Goal: Share content

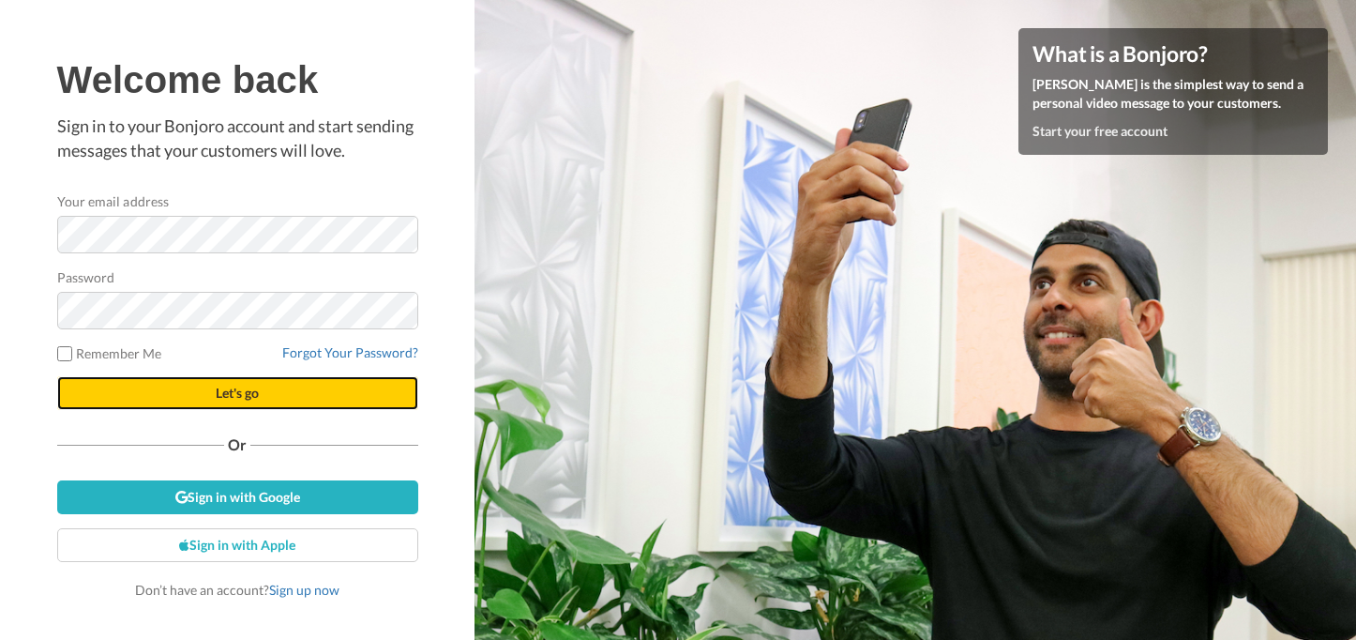
click at [247, 389] on span "Let's go" at bounding box center [237, 393] width 43 height 16
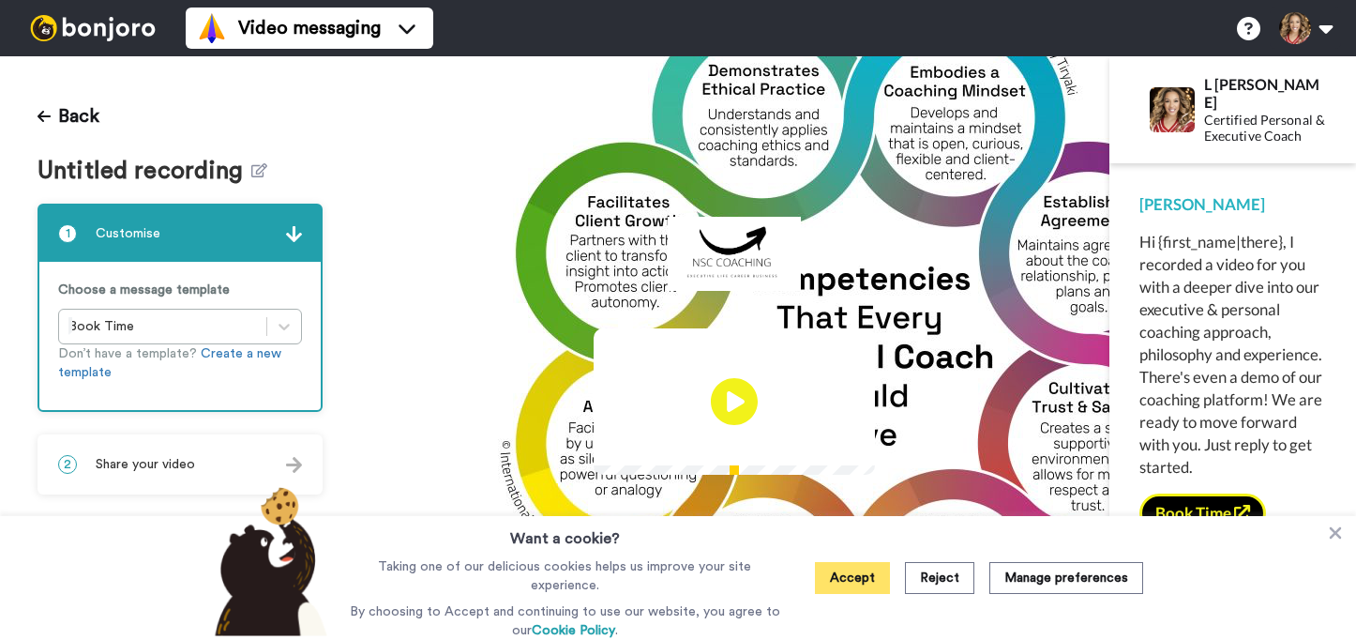
click at [850, 576] on button "Accept" at bounding box center [852, 578] width 75 height 32
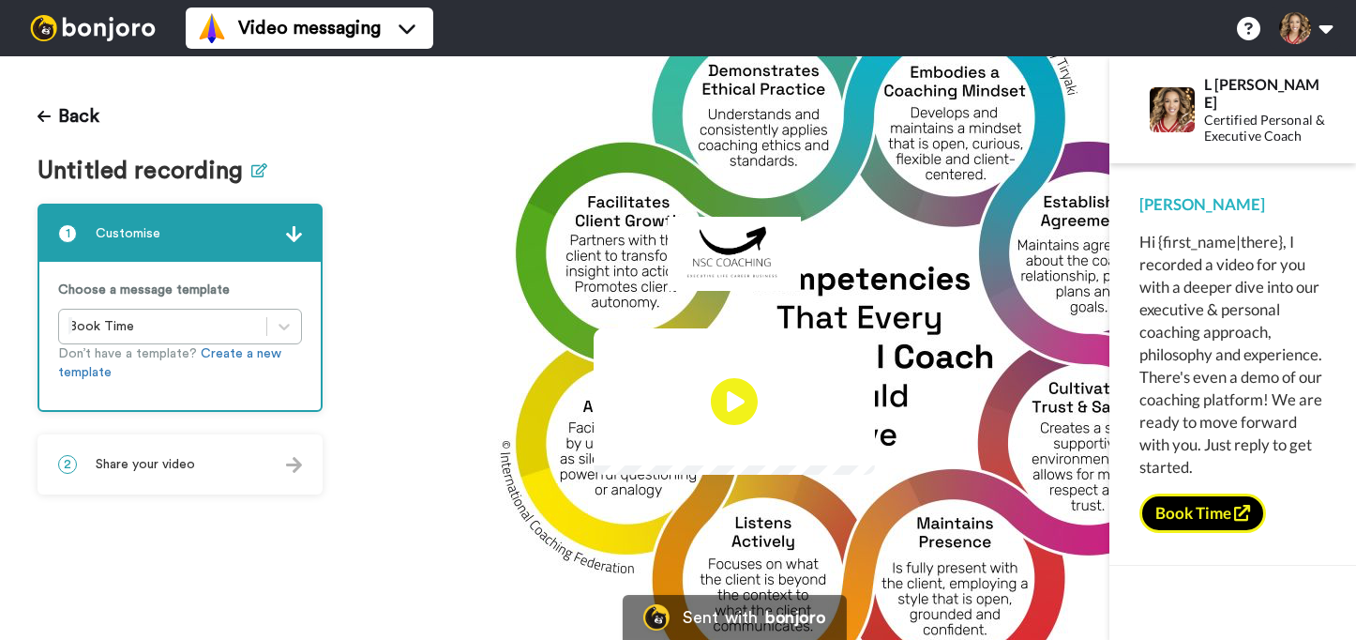
click at [256, 174] on icon at bounding box center [259, 170] width 16 height 14
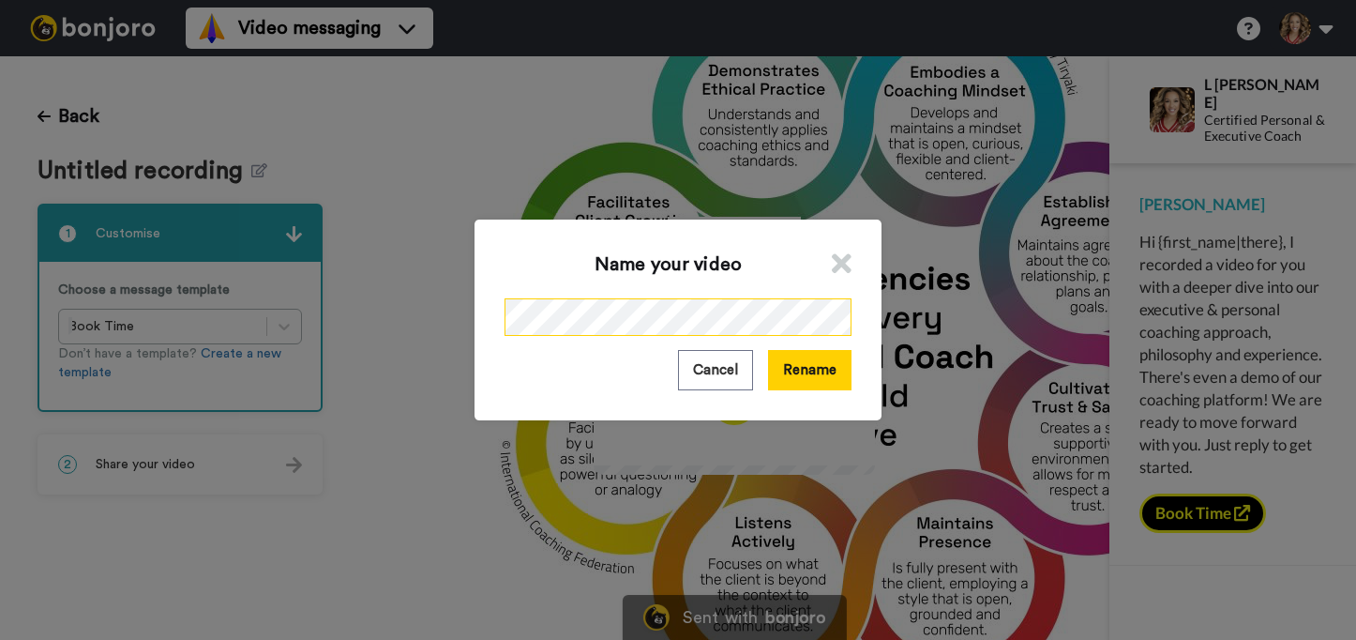
scroll to position [0, 47]
click at [822, 378] on button "Rename" at bounding box center [809, 370] width 83 height 40
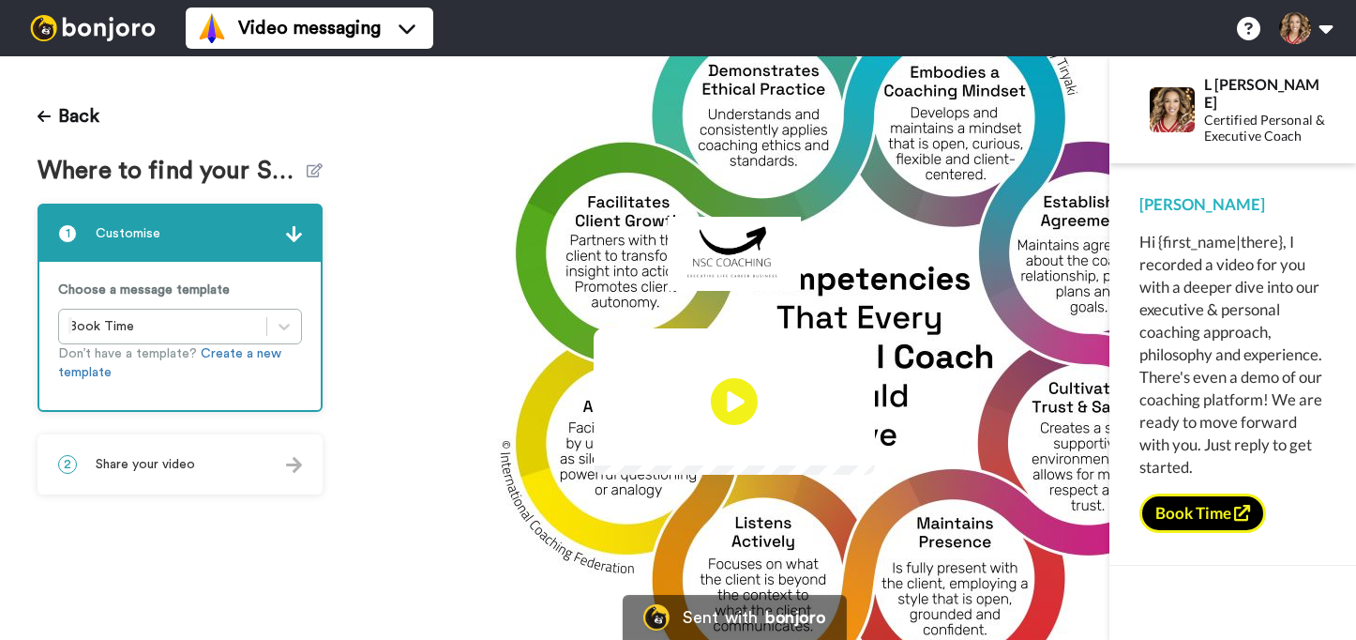
click at [859, 449] on img at bounding box center [849, 440] width 20 height 20
click at [279, 479] on div "2 Share your video" at bounding box center [179, 464] width 281 height 56
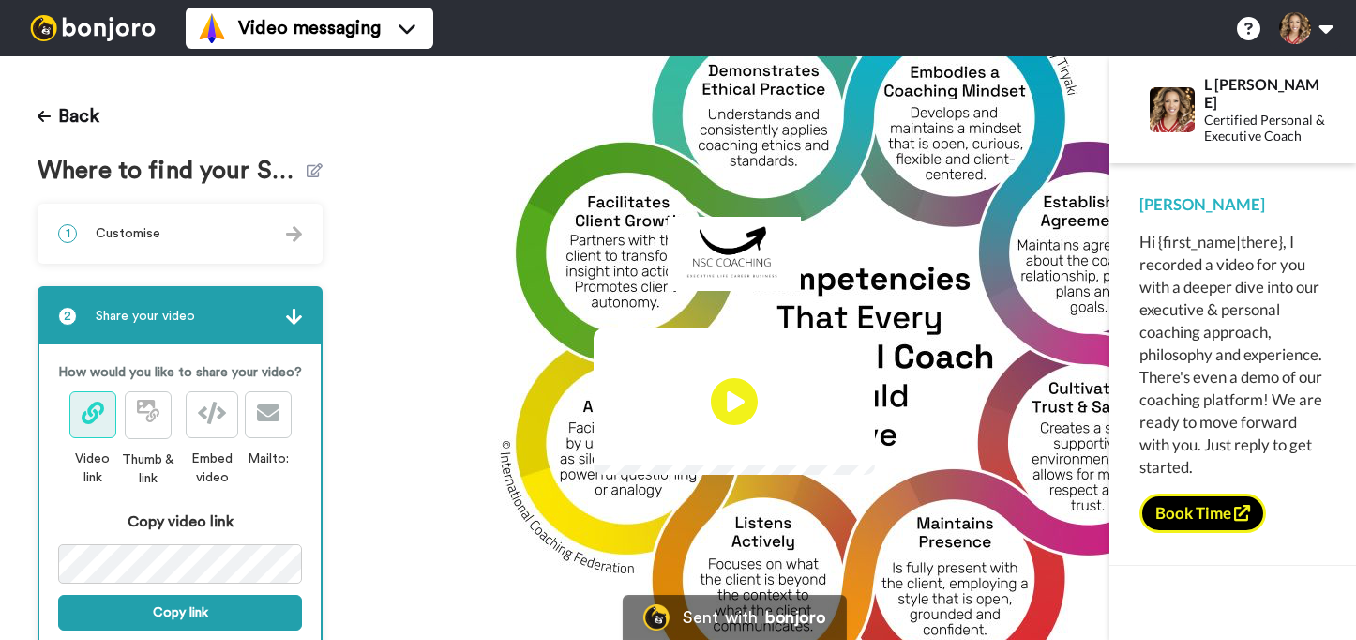
scroll to position [48, 0]
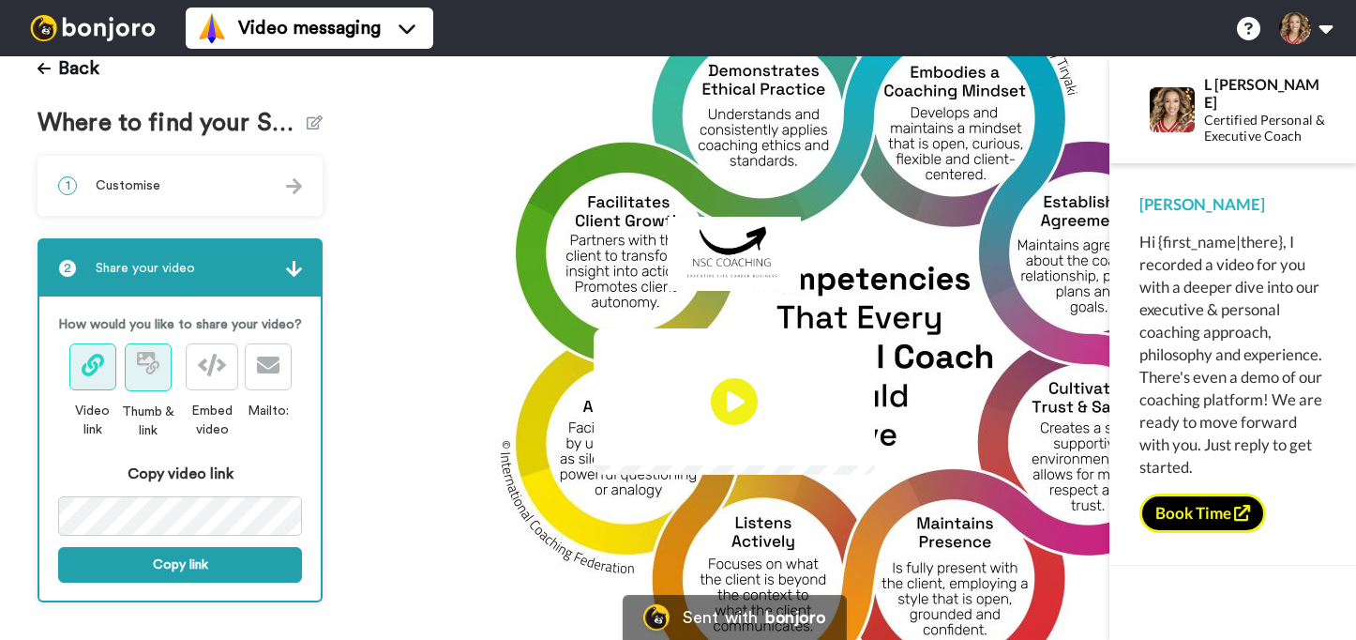
click at [154, 374] on span at bounding box center [148, 367] width 23 height 23
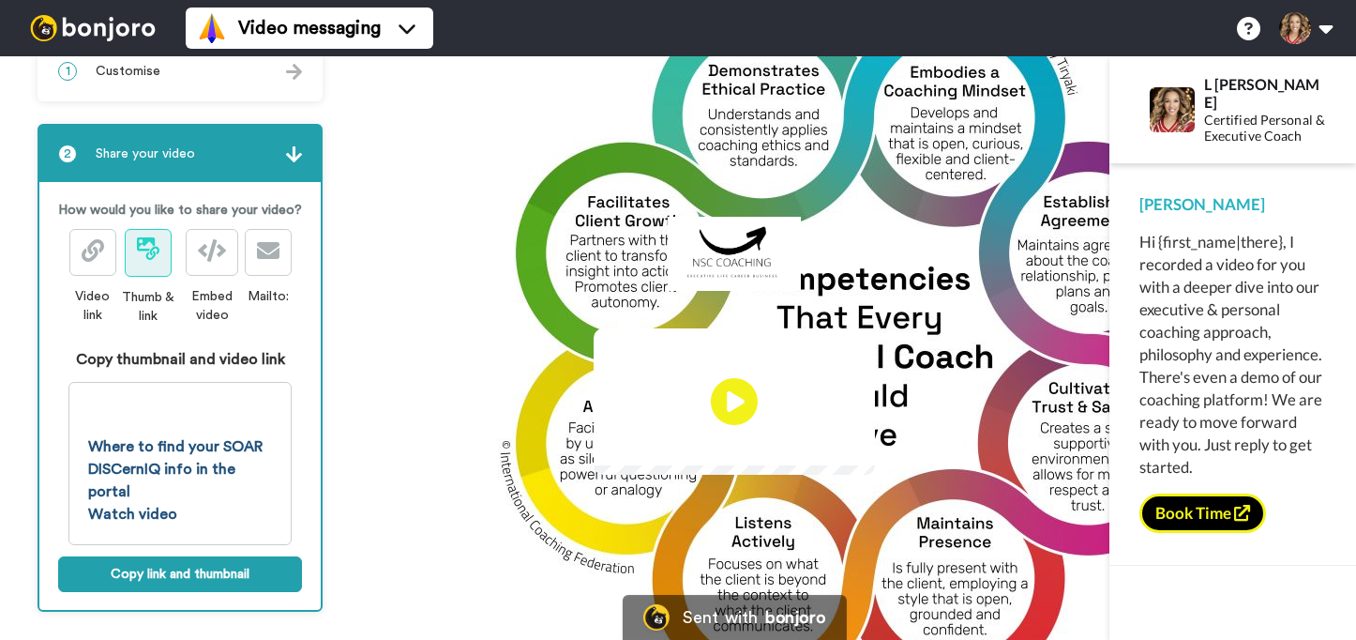
scroll to position [172, 0]
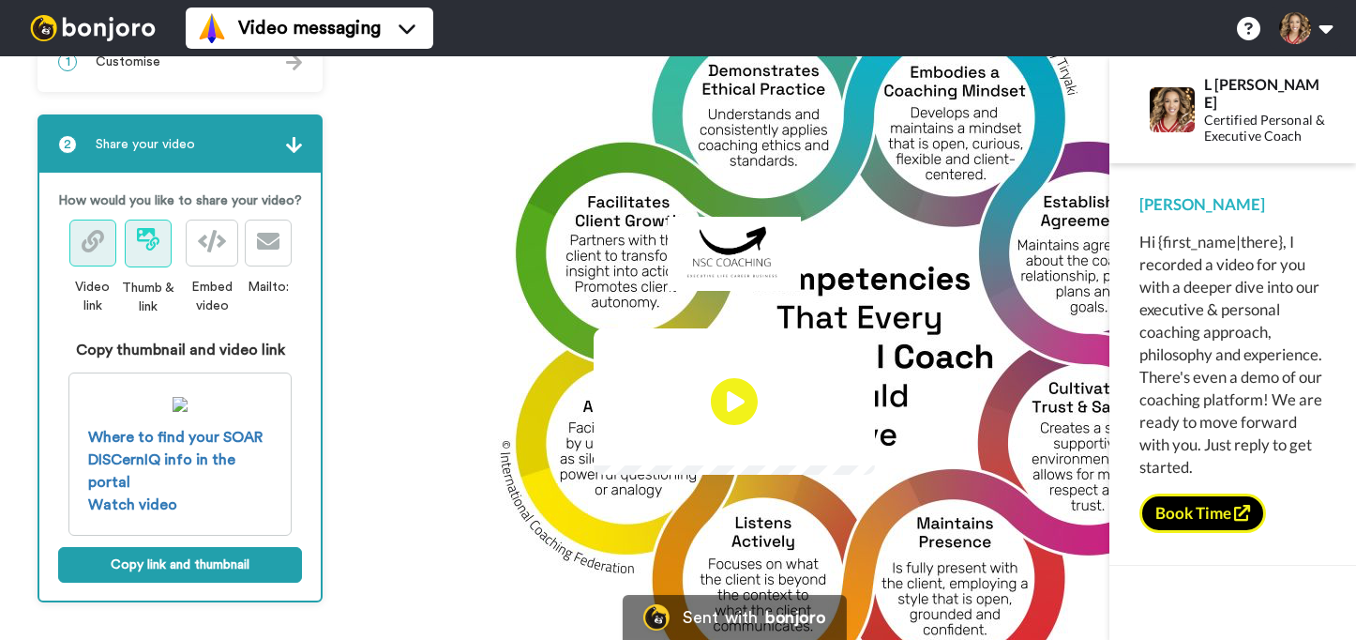
click at [106, 264] on button at bounding box center [92, 242] width 47 height 47
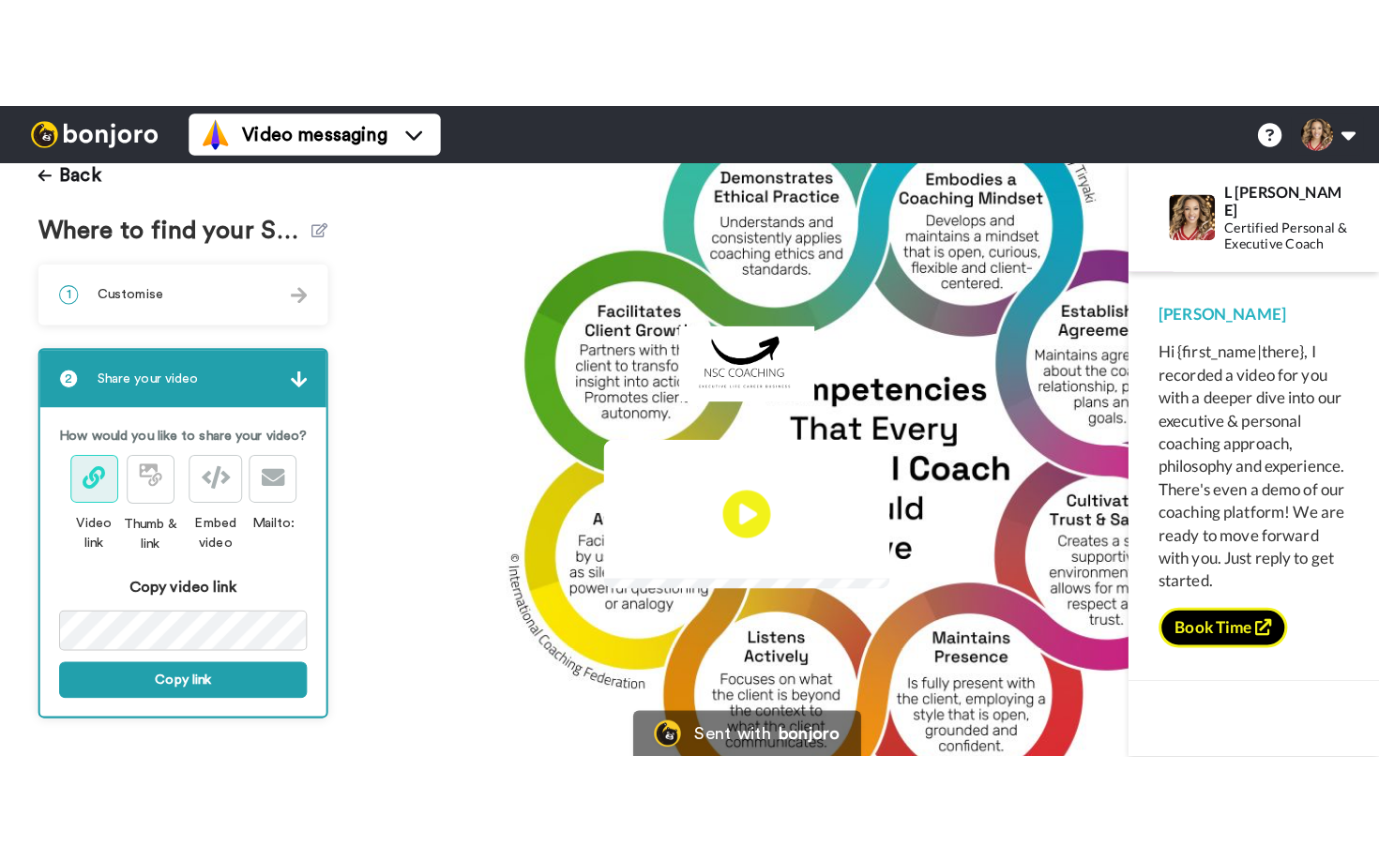
scroll to position [48, 0]
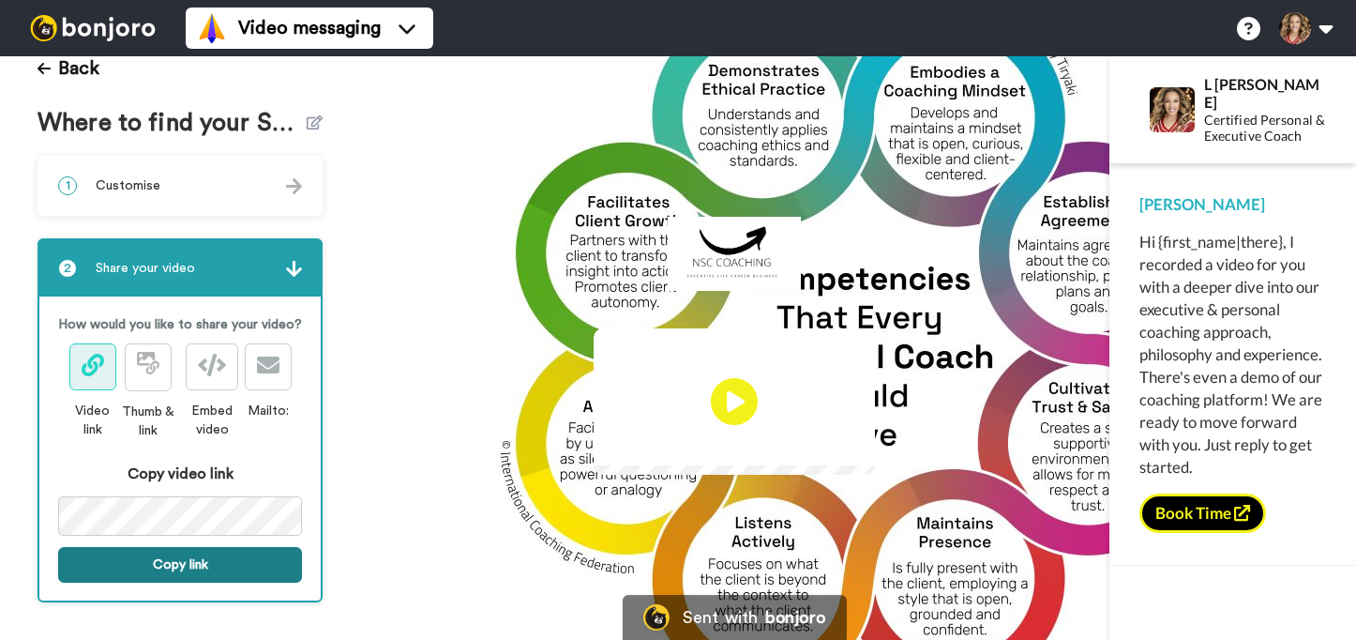
click at [206, 565] on button "Copy link" at bounding box center [180, 565] width 244 height 36
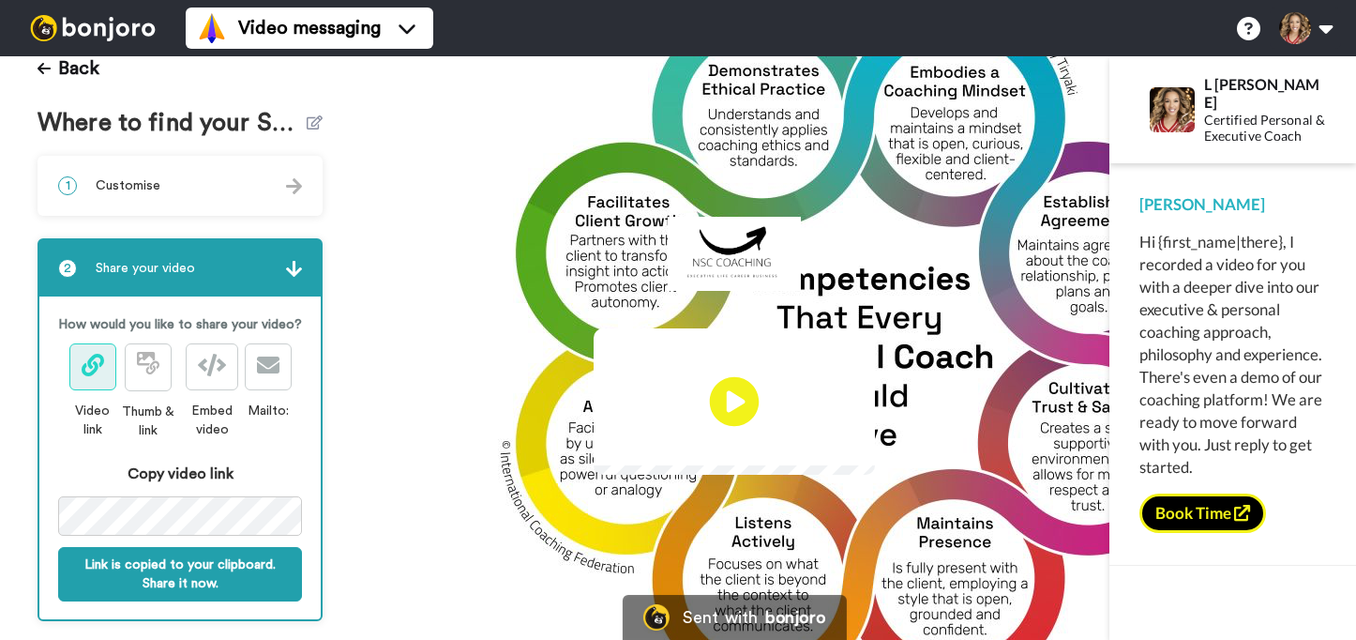
click at [736, 401] on icon "Play/Pause" at bounding box center [735, 401] width 50 height 89
click at [733, 406] on icon "Play/Pause" at bounding box center [735, 401] width 50 height 89
click at [859, 449] on img at bounding box center [849, 440] width 20 height 20
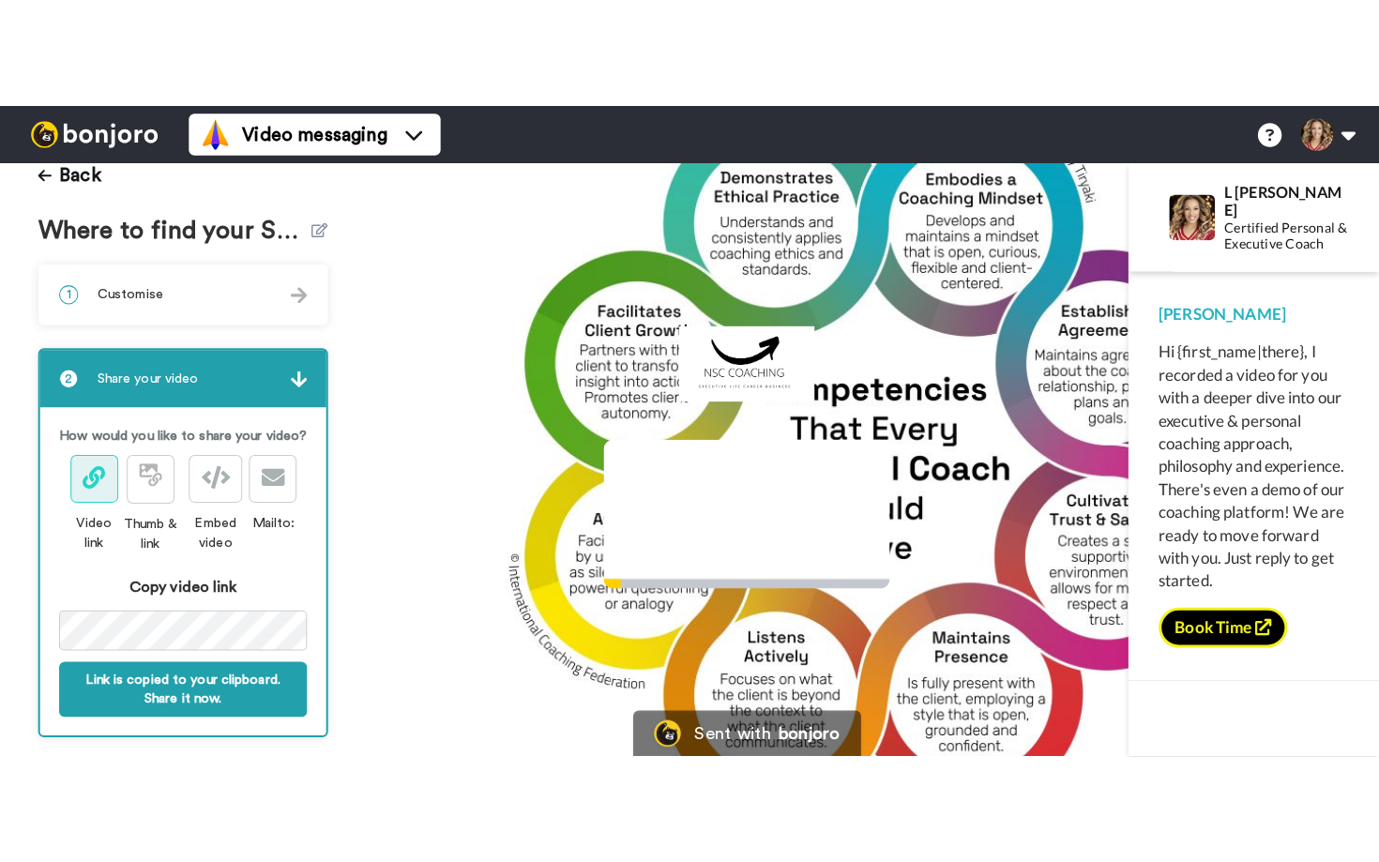
scroll to position [0, 0]
